Goal: Communication & Community: Answer question/provide support

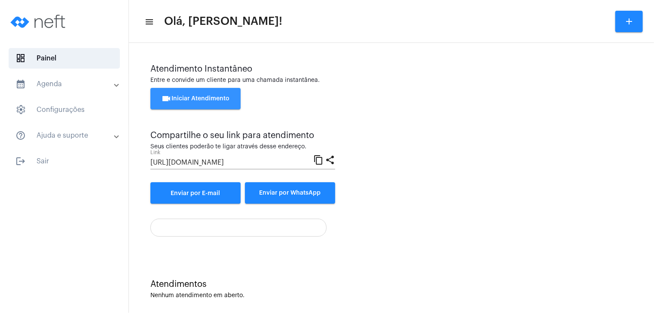
click at [231, 101] on button "videocam Iniciar Atendimento" at bounding box center [195, 98] width 90 height 21
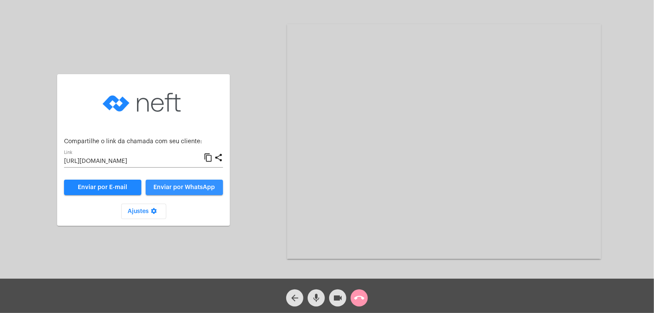
click at [188, 192] on button "Enviar por WhatsApp" at bounding box center [184, 187] width 77 height 15
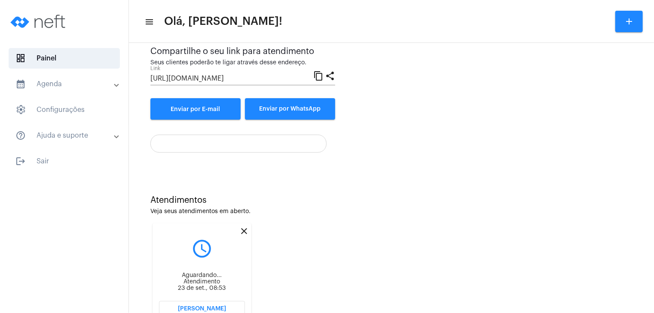
scroll to position [118, 0]
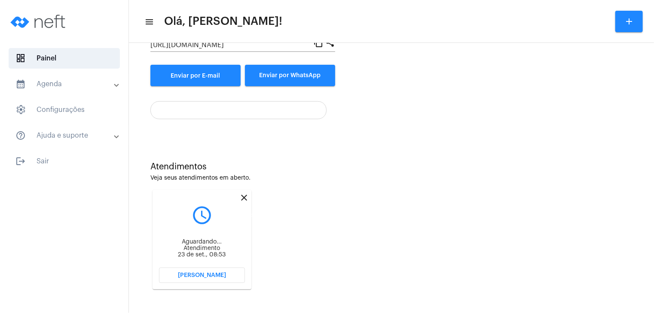
click at [243, 199] on mat-icon "close" at bounding box center [244, 198] width 10 height 10
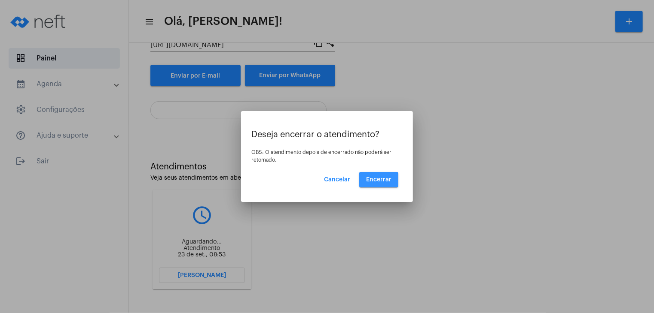
click at [370, 181] on span "Encerrar" at bounding box center [378, 180] width 25 height 6
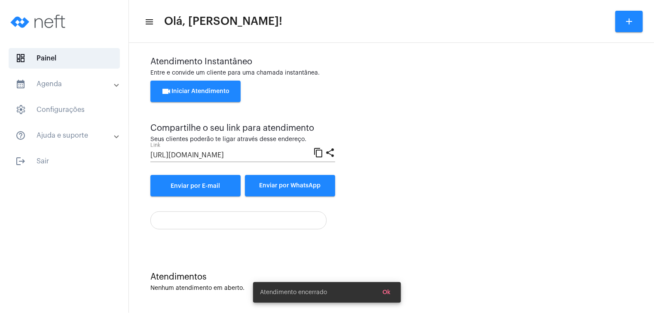
scroll to position [7, 0]
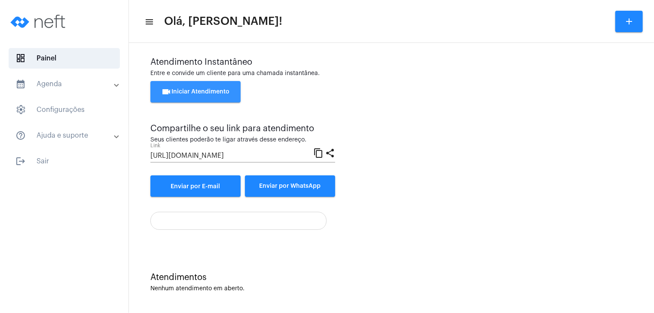
click at [185, 87] on button "videocam Iniciar Atendimento" at bounding box center [195, 91] width 90 height 21
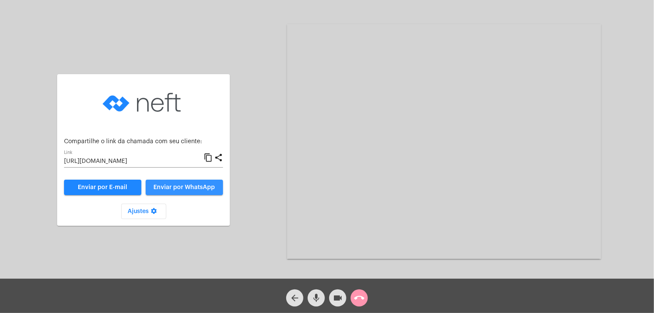
click at [176, 188] on span "Enviar por WhatsApp" at bounding box center [184, 188] width 61 height 6
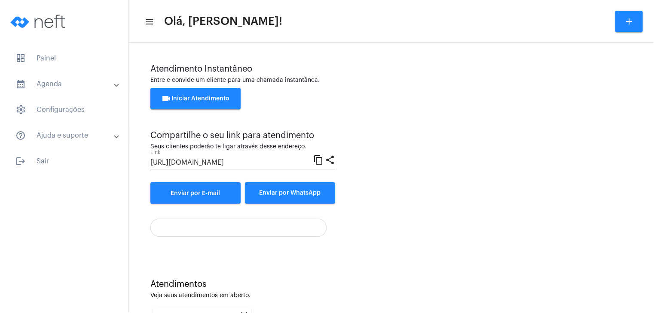
click at [242, 166] on input "[URL][DOMAIN_NAME]" at bounding box center [231, 163] width 163 height 8
click at [261, 235] on div at bounding box center [238, 228] width 176 height 18
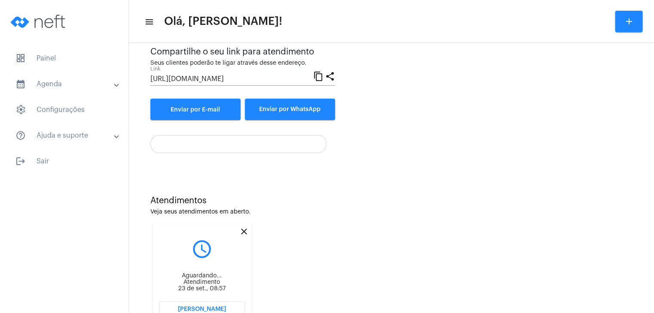
scroll to position [86, 0]
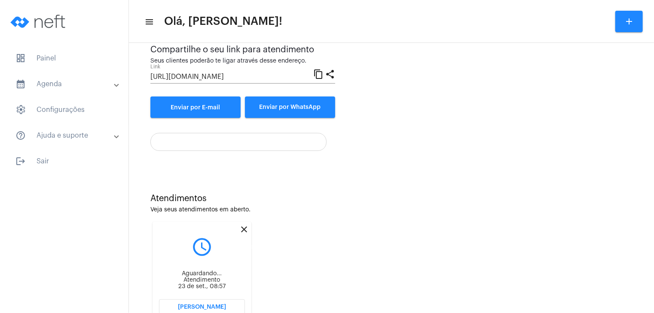
click at [243, 231] on mat-icon "close" at bounding box center [244, 230] width 10 height 10
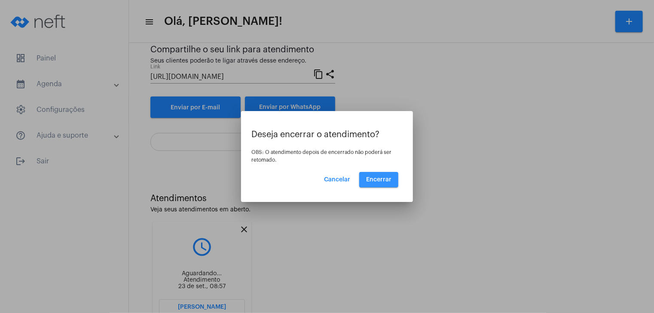
click at [385, 176] on button "Encerrar" at bounding box center [378, 179] width 39 height 15
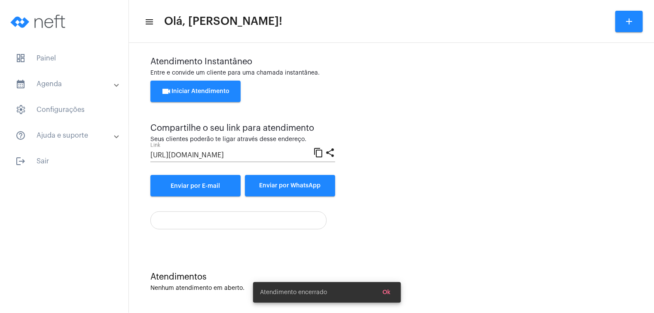
scroll to position [7, 0]
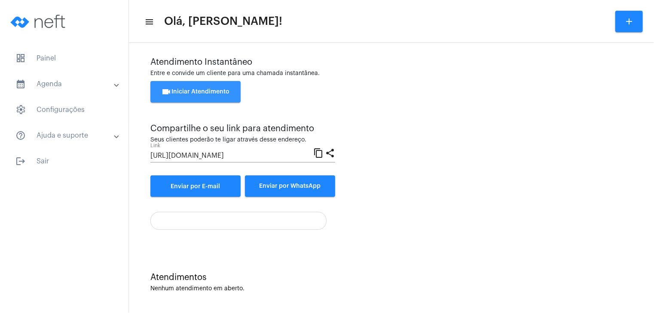
click at [211, 90] on span "videocam Iniciar Atendimento" at bounding box center [195, 92] width 68 height 6
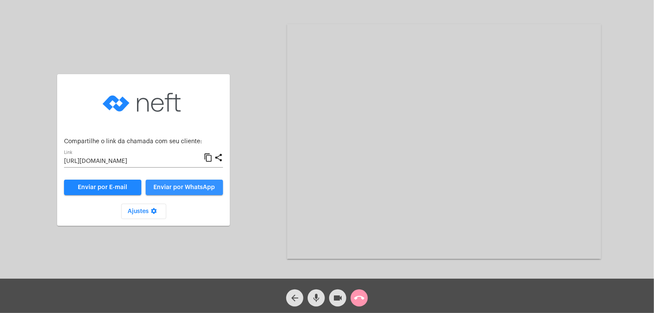
click at [169, 182] on button "Enviar por WhatsApp" at bounding box center [184, 187] width 77 height 15
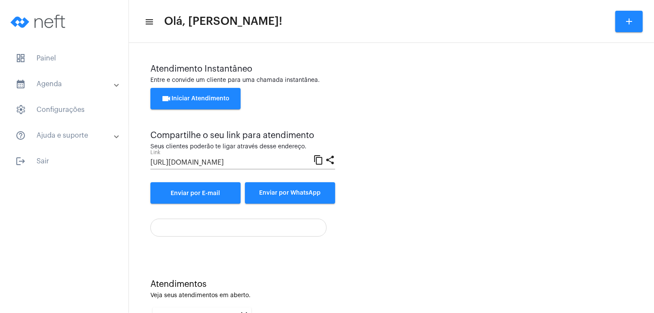
click at [404, 282] on div "Atendimentos" at bounding box center [391, 284] width 482 height 9
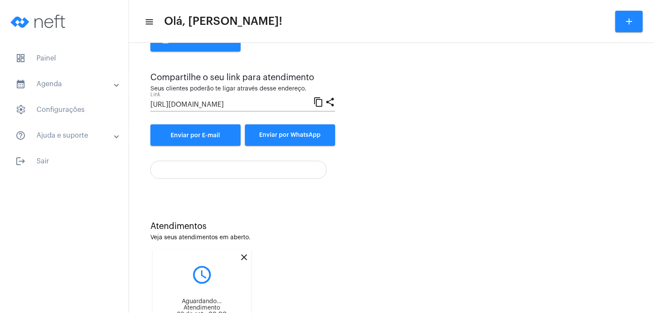
scroll to position [69, 0]
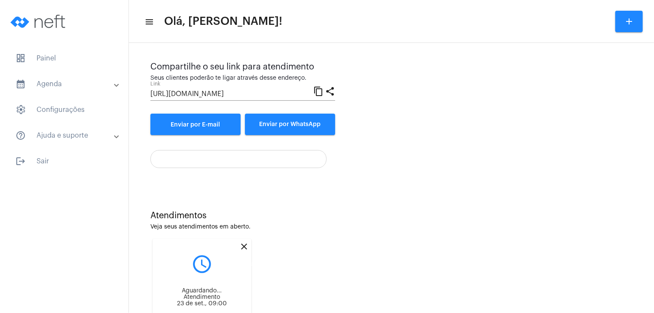
click at [242, 246] on mat-icon "close" at bounding box center [244, 247] width 10 height 10
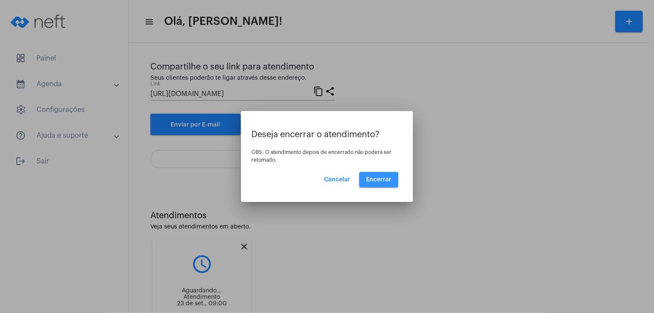
click at [391, 182] on button "Encerrar" at bounding box center [378, 179] width 39 height 15
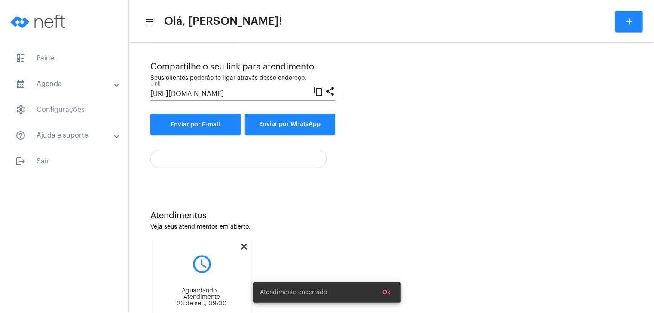
scroll to position [7, 0]
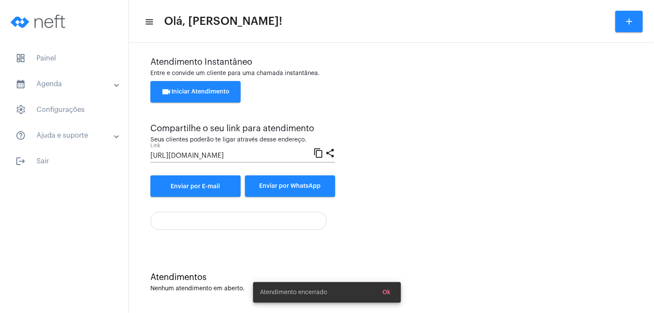
click at [185, 87] on button "videocam Iniciar Atendimento" at bounding box center [195, 91] width 90 height 21
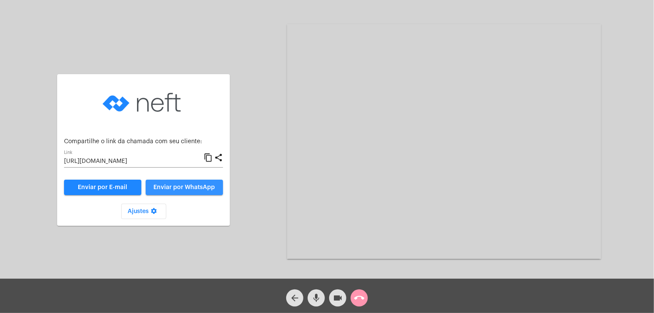
click at [210, 186] on span "Enviar por WhatsApp" at bounding box center [184, 188] width 61 height 6
